Goal: Communication & Community: Connect with others

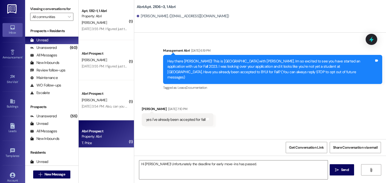
scroll to position [10966, 0]
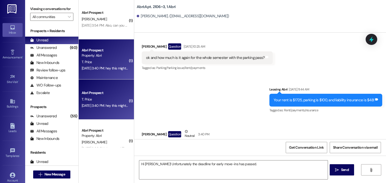
click at [58, 174] on span "New Message" at bounding box center [54, 174] width 21 height 5
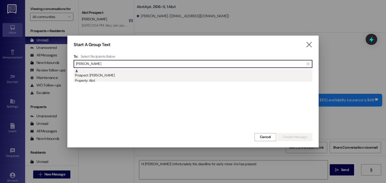
type input "[PERSON_NAME]"
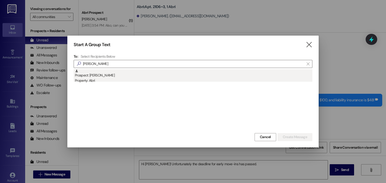
click at [127, 78] on div "Prospect: [PERSON_NAME] Property: Abri" at bounding box center [193, 76] width 237 height 14
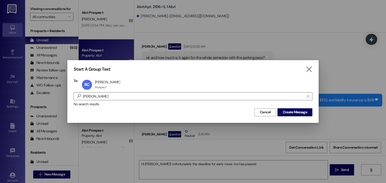
click at [299, 118] on div "Start A Group Text  To: [PERSON_NAME] [PERSON_NAME] [PERSON_NAME] Prospect Pro…" at bounding box center [192, 91] width 251 height 63
click at [302, 115] on span "Create Message" at bounding box center [295, 112] width 24 height 5
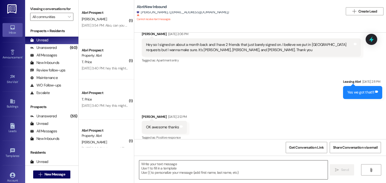
scroll to position [996, 0]
click at [172, 163] on textarea at bounding box center [233, 170] width 188 height 19
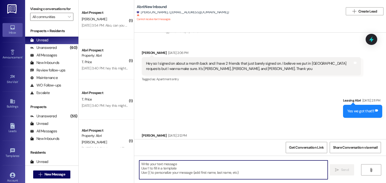
scroll to position [996, 0]
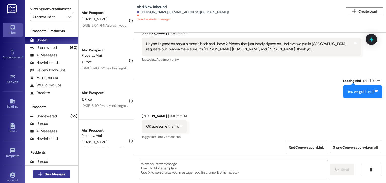
click at [60, 173] on span "New Message" at bounding box center [54, 174] width 21 height 5
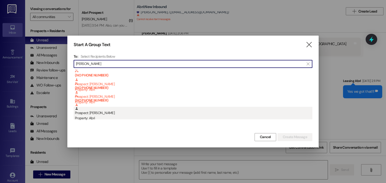
type input "[PERSON_NAME]"
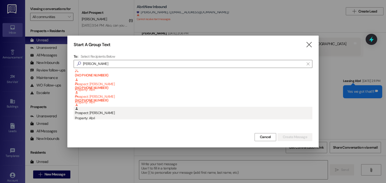
click at [102, 114] on div "Prospect: [PERSON_NAME] Property: Abri" at bounding box center [193, 114] width 237 height 14
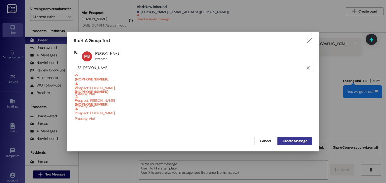
click at [285, 142] on span "Create Message" at bounding box center [295, 141] width 24 height 5
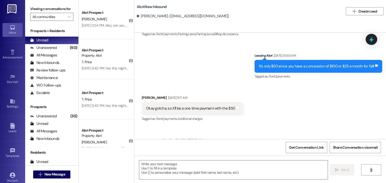
scroll to position [2108, 0]
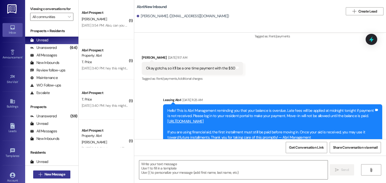
click at [63, 172] on button " New Message" at bounding box center [51, 175] width 37 height 8
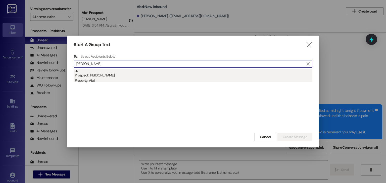
type input "[PERSON_NAME]"
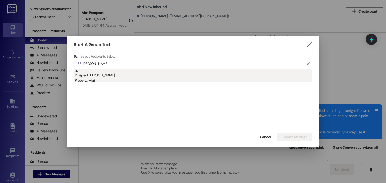
click at [120, 82] on div "Property: Abri" at bounding box center [193, 80] width 237 height 5
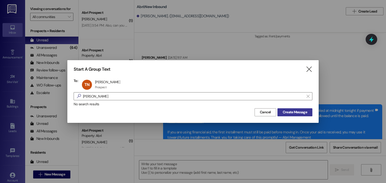
click at [292, 112] on span "Create Message" at bounding box center [295, 112] width 24 height 5
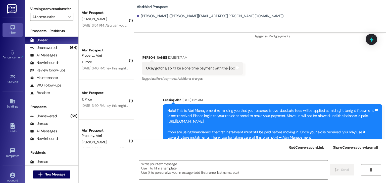
scroll to position [212, 0]
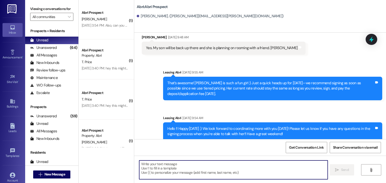
click at [193, 165] on textarea at bounding box center [233, 170] width 188 height 19
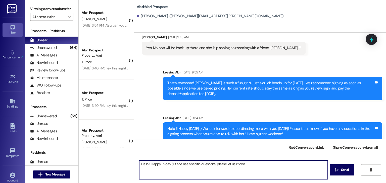
click at [211, 163] on textarea "Hello!! Happy P-day :) If she has specific questions, please let us know!" at bounding box center [233, 170] width 188 height 19
click at [266, 165] on textarea "Hello!! Happy P-day :) If she has specific questions about the lease, please le…" at bounding box center [233, 170] width 188 height 19
click at [169, 164] on textarea "Hello!! Happy P-day :) If she has specific questions about the lease, please le…" at bounding box center [233, 170] width 188 height 19
click at [312, 164] on textarea "Hello!! Happy P-day :) I hope you had a great weekend! If she has specific ques…" at bounding box center [233, 170] width 188 height 19
type textarea "Hello!! Happy P-day :) I hope you had a great weekend! If she has specific ques…"
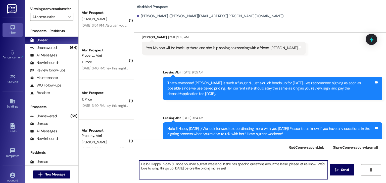
click at [284, 173] on textarea "Hello!! Happy P-day :) I hope you had a great weekend! If she has specific ques…" at bounding box center [233, 170] width 188 height 19
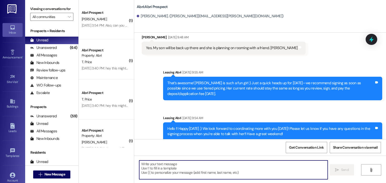
scroll to position [252, 0]
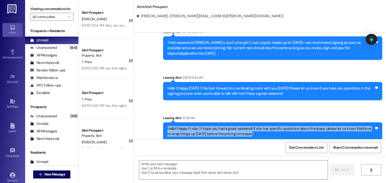
drag, startPoint x: 165, startPoint y: 124, endPoint x: 266, endPoint y: 131, distance: 101.0
click at [266, 131] on div "Hello!! Happy P-day :) I hope you had a great weekend! If she has specific ques…" at bounding box center [270, 131] width 207 height 11
copy div "Hello!! Happy P-day :) I hope you had a great weekend! If she has specific ques…"
click at [266, 131] on div "Hello!! Happy P-day :) I hope you had a great weekend! If she has specific ques…" at bounding box center [270, 131] width 207 height 11
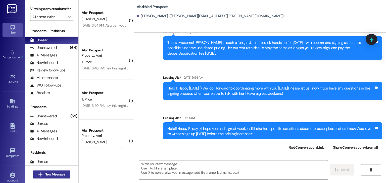
click at [55, 175] on span "New Message" at bounding box center [54, 174] width 21 height 5
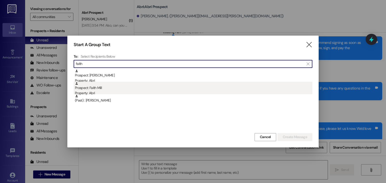
type input "faith"
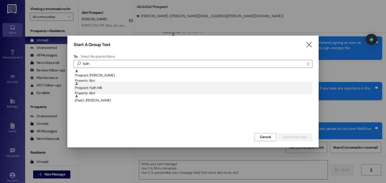
click at [100, 90] on div "Prospect: Faith Mill Property: Abri" at bounding box center [193, 89] width 237 height 14
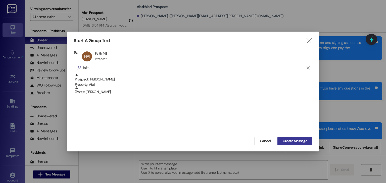
click at [293, 138] on button "Create Message" at bounding box center [294, 141] width 35 height 8
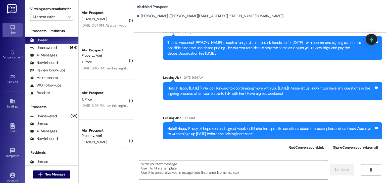
scroll to position [72, 0]
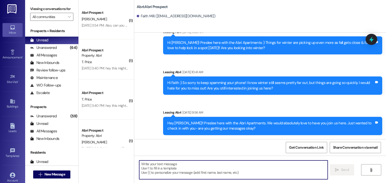
click at [168, 171] on textarea at bounding box center [233, 170] width 188 height 19
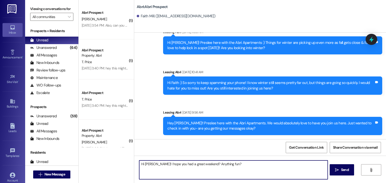
click at [199, 164] on textarea "Hi [PERSON_NAME]! I hope you had a great weekend? Anything fun?" at bounding box center [233, 170] width 188 height 19
click at [227, 165] on textarea "Hi [PERSON_NAME]! I hope you had a great weekend! Anything fun?" at bounding box center [233, 170] width 188 height 19
click at [200, 163] on textarea "Hi [PERSON_NAME]! I hope you had a great weekend! Anything fun?" at bounding box center [233, 170] width 188 height 19
click at [228, 163] on textarea "Hi [PERSON_NAME]! I hope you had a great weekend! Do anything fun?" at bounding box center [233, 170] width 188 height 19
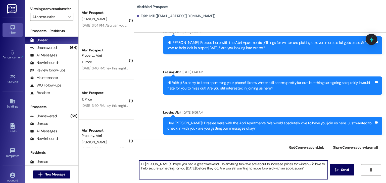
click at [197, 168] on textarea "Hi [PERSON_NAME]! I hope you had a great weekend! Do anything fun? We are about…" at bounding box center [233, 170] width 188 height 19
type textarea "Hi [PERSON_NAME]! I hope you had a great weekend! Do anything fun? We are about…"
click at [288, 169] on textarea "Hi [PERSON_NAME]! I hope you had a great weekend! Do anything fun? We are about…" at bounding box center [233, 170] width 188 height 19
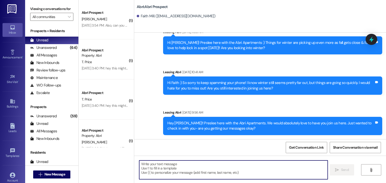
scroll to position [112, 0]
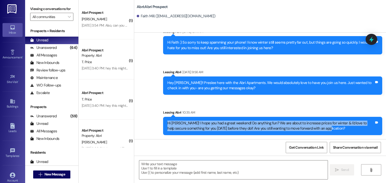
drag, startPoint x: 164, startPoint y: 124, endPoint x: 329, endPoint y: 132, distance: 164.8
click at [329, 132] on div "Hi [PERSON_NAME]! I hope you had a great weekend! Do anything fun? We are about…" at bounding box center [272, 126] width 219 height 18
copy div "Hi [PERSON_NAME]! I hope you had a great weekend! Do anything fun? We are about…"
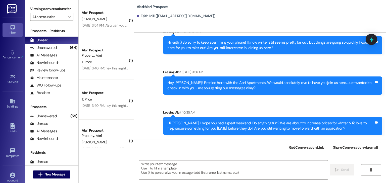
click at [302, 84] on div "Hey [PERSON_NAME]!! Preslee here with the Abri Apartments. We would absolutely …" at bounding box center [270, 85] width 207 height 11
click at [50, 177] on span "New Message" at bounding box center [54, 174] width 21 height 5
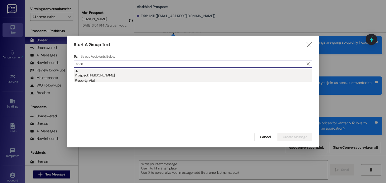
type input "shae"
click at [92, 75] on div "Prospect: [PERSON_NAME] Property: Abri" at bounding box center [193, 76] width 237 height 14
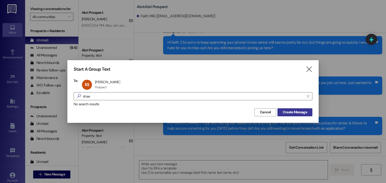
click at [283, 114] on span "Create Message" at bounding box center [295, 112] width 24 height 5
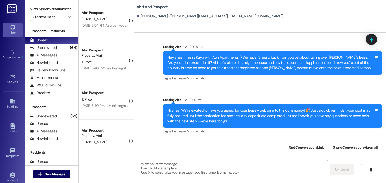
scroll to position [77, 0]
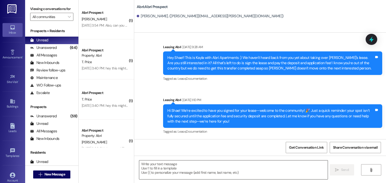
click at [190, 166] on textarea at bounding box center [233, 170] width 188 height 19
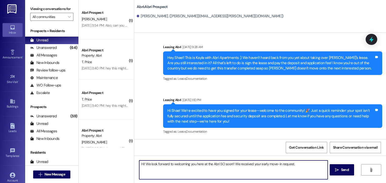
click at [300, 164] on textarea "Hi! We look forward to welcoming you here at the Abri SO soon!! We received you…" at bounding box center [233, 170] width 188 height 19
type textarea "Hi! We look forward to welcoming you here at the Abri SO soon!! We received you…"
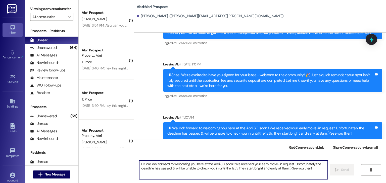
scroll to position [118, 0]
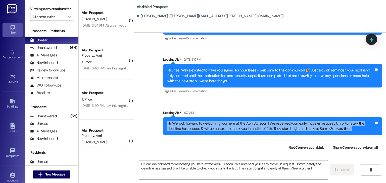
drag, startPoint x: 166, startPoint y: 123, endPoint x: 338, endPoint y: 131, distance: 172.3
click at [338, 131] on div "Hi! We look forward to welcoming you here at the Abri SO soon!! We received you…" at bounding box center [270, 126] width 207 height 11
copy div "Hi! We look forward to welcoming you here at the Abri SO soon!! We received you…"
click at [338, 130] on div "Hi! We look forward to welcoming you here at the Abri SO soon!! We received you…" at bounding box center [270, 126] width 207 height 11
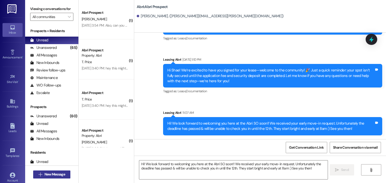
click at [50, 171] on button " New Message" at bounding box center [51, 175] width 37 height 8
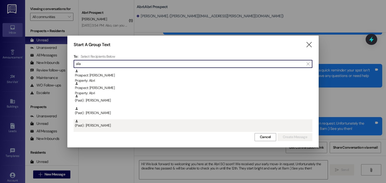
type input "alia"
click at [113, 126] on div "(Past) : [PERSON_NAME]" at bounding box center [193, 124] width 237 height 9
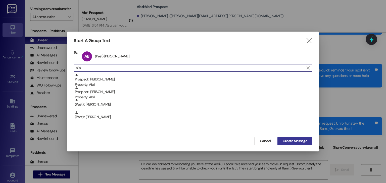
click at [294, 138] on button "Create Message" at bounding box center [294, 141] width 35 height 8
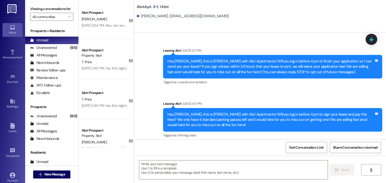
scroll to position [3908, 0]
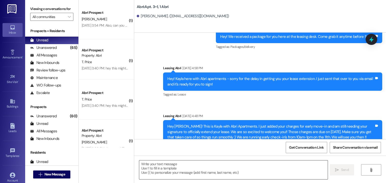
click at [166, 166] on textarea at bounding box center [233, 170] width 188 height 19
click at [58, 174] on span "New Message" at bounding box center [54, 174] width 21 height 5
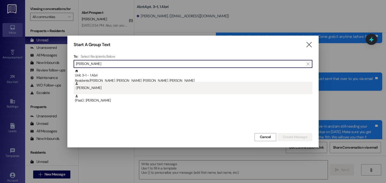
type input "[PERSON_NAME]"
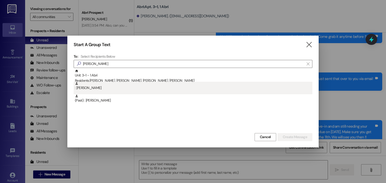
click at [91, 87] on div ": [PERSON_NAME]" at bounding box center [193, 86] width 237 height 9
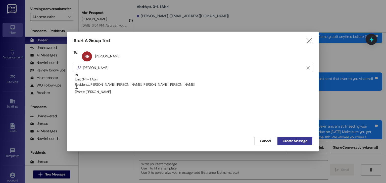
click at [300, 140] on span "Create Message" at bounding box center [295, 141] width 24 height 5
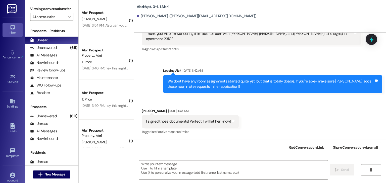
scroll to position [6202, 0]
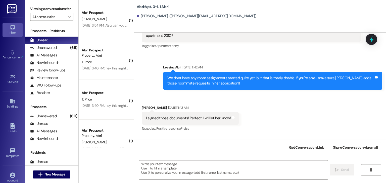
click at [190, 160] on div " Send " at bounding box center [260, 175] width 252 height 38
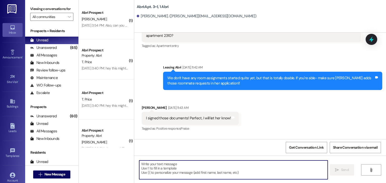
click at [186, 165] on textarea at bounding box center [233, 170] width 188 height 19
paste textarea "Hi! We look forward to welcoming you here at the Abri SO soon!! We received you…"
type textarea "Hi! We look forward to welcoming you here at the Abri SO soon!! We received you…"
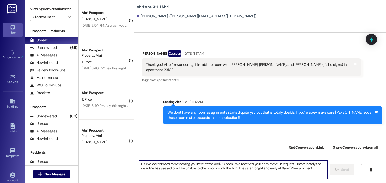
scroll to position [6167, 0]
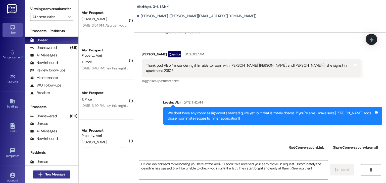
click at [58, 176] on span "New Message" at bounding box center [54, 174] width 21 height 5
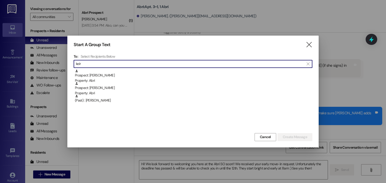
type input "keir"
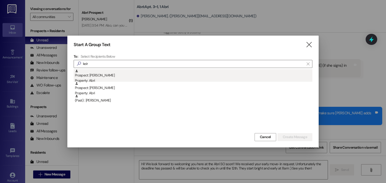
click at [126, 77] on div "Prospect: [PERSON_NAME] Property: Abri" at bounding box center [193, 76] width 237 height 14
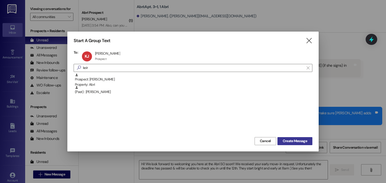
click at [280, 140] on button "Create Message" at bounding box center [294, 141] width 35 height 8
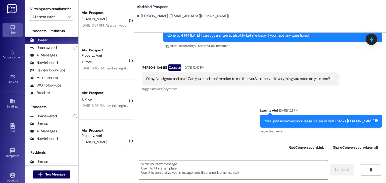
scroll to position [95, 0]
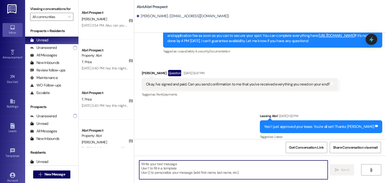
click at [179, 165] on textarea at bounding box center [233, 170] width 188 height 19
paste textarea "Hi! We look forward to welcoming you here at the Abri SO soon!! We received you…"
type textarea "Hi! We look forward to welcoming you here at the Abri SO soon!! We received you…"
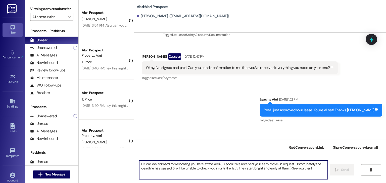
scroll to position [135, 0]
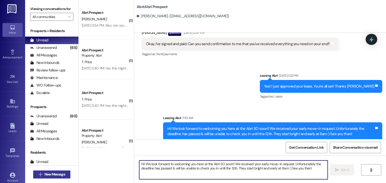
click at [53, 171] on button " New Message" at bounding box center [51, 175] width 37 height 8
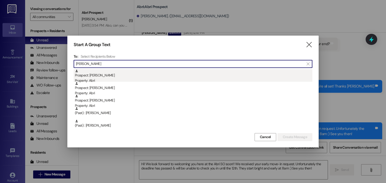
type input "[PERSON_NAME]"
click at [91, 79] on div "Property: Abri" at bounding box center [193, 80] width 237 height 5
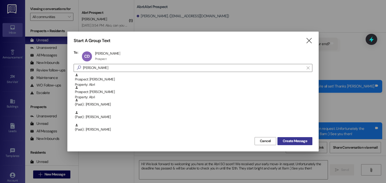
click at [287, 142] on span "Create Message" at bounding box center [295, 141] width 24 height 5
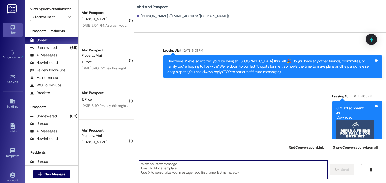
scroll to position [44, 0]
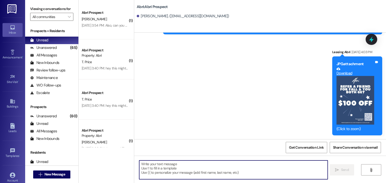
click at [186, 167] on textarea at bounding box center [233, 170] width 188 height 19
paste textarea "Hi! We look forward to welcoming you here at the Abri SO soon!! We received you…"
type textarea "Hi! We look forward to welcoming you here at the Abri SO soon!! We received you…"
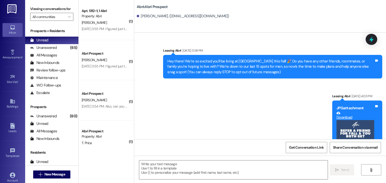
scroll to position [85, 0]
